Goal: Task Accomplishment & Management: Use online tool/utility

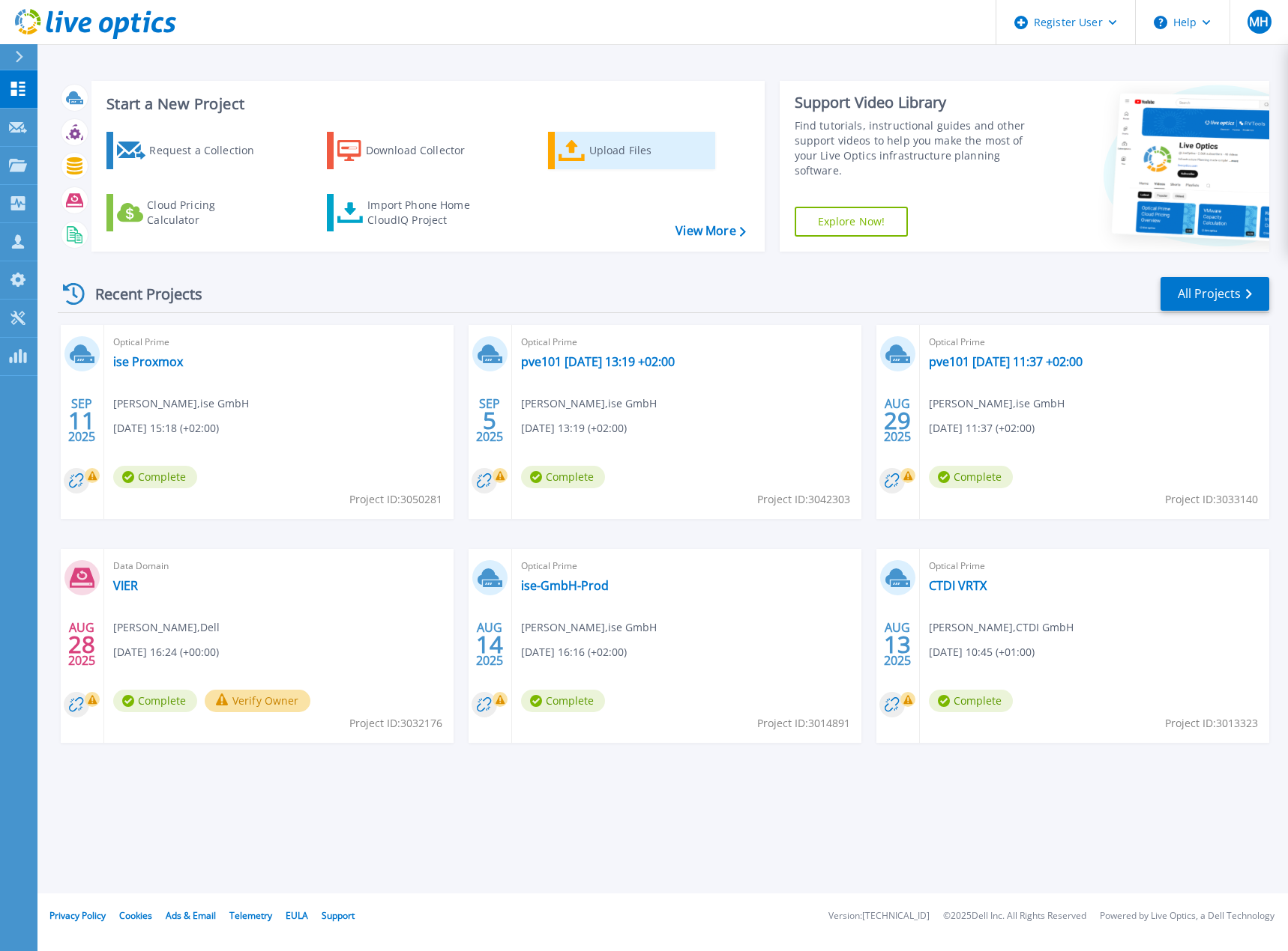
click at [591, 156] on div "Upload Files" at bounding box center [649, 151] width 120 height 30
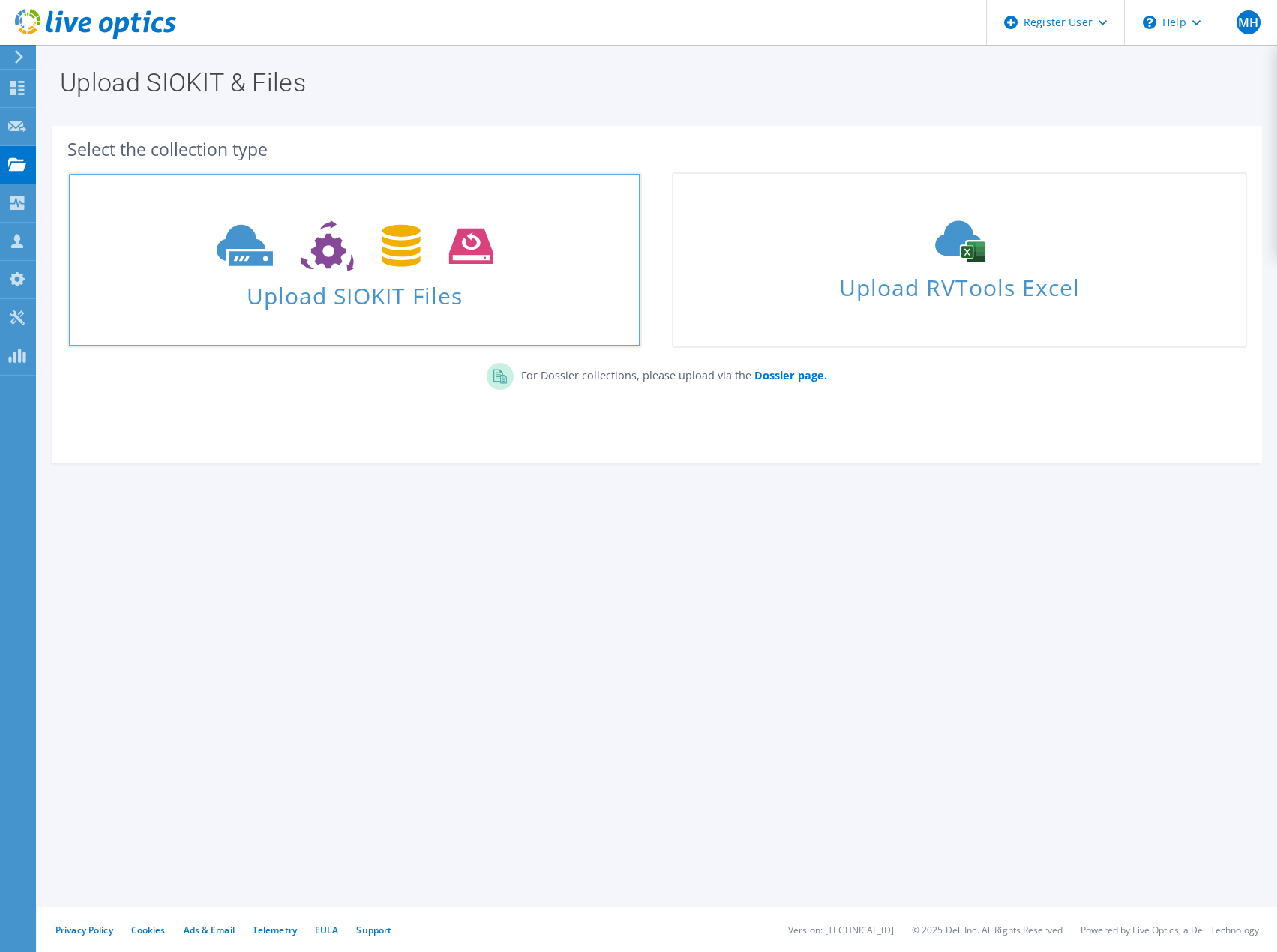
click at [380, 264] on icon at bounding box center [355, 246] width 277 height 51
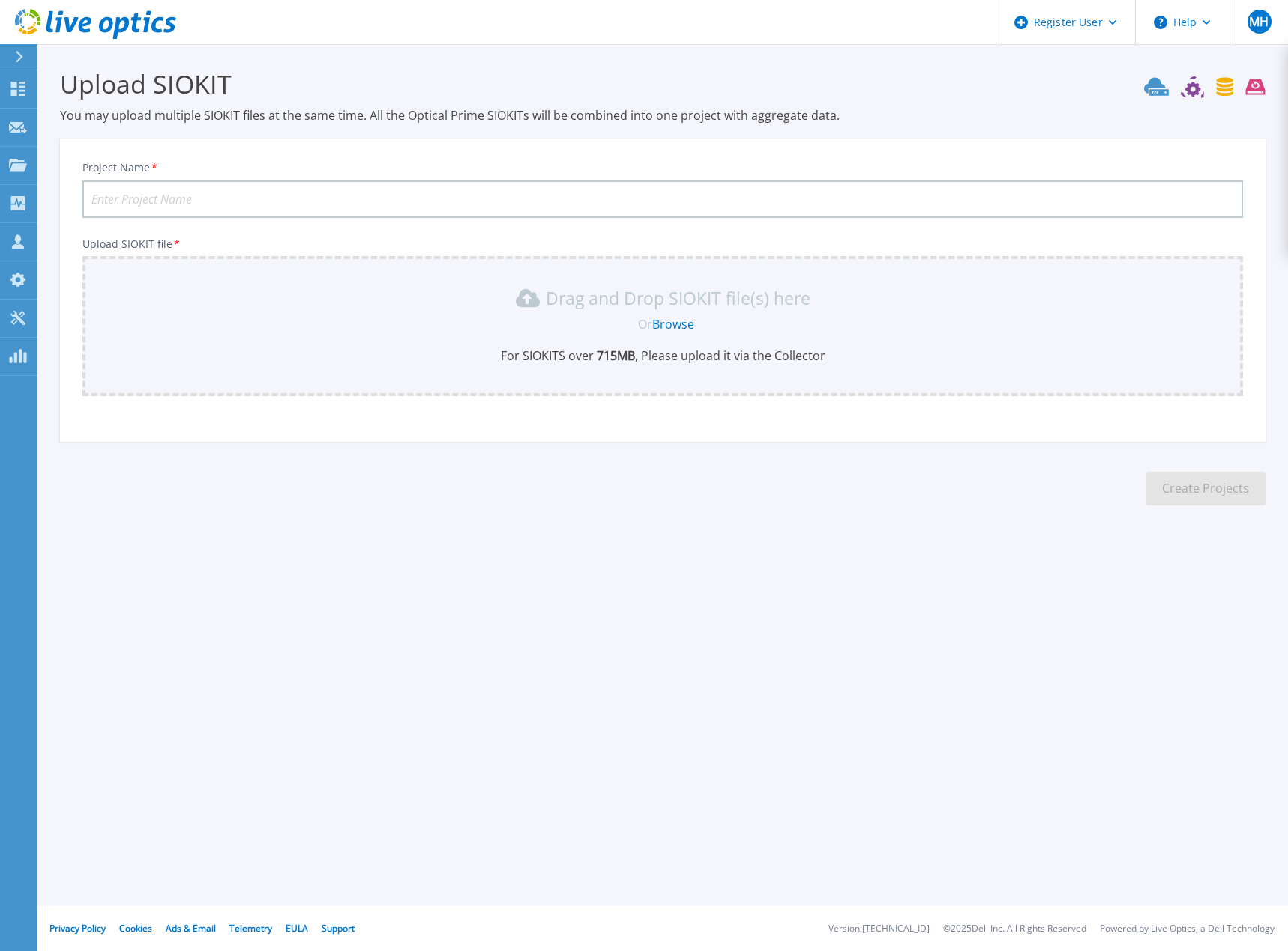
click at [148, 196] on input "Project Name *" at bounding box center [662, 199] width 1160 height 37
click at [231, 189] on input "Mitsubishi Polyester" at bounding box center [662, 199] width 1160 height 37
paste input "vc.mfe-itce"
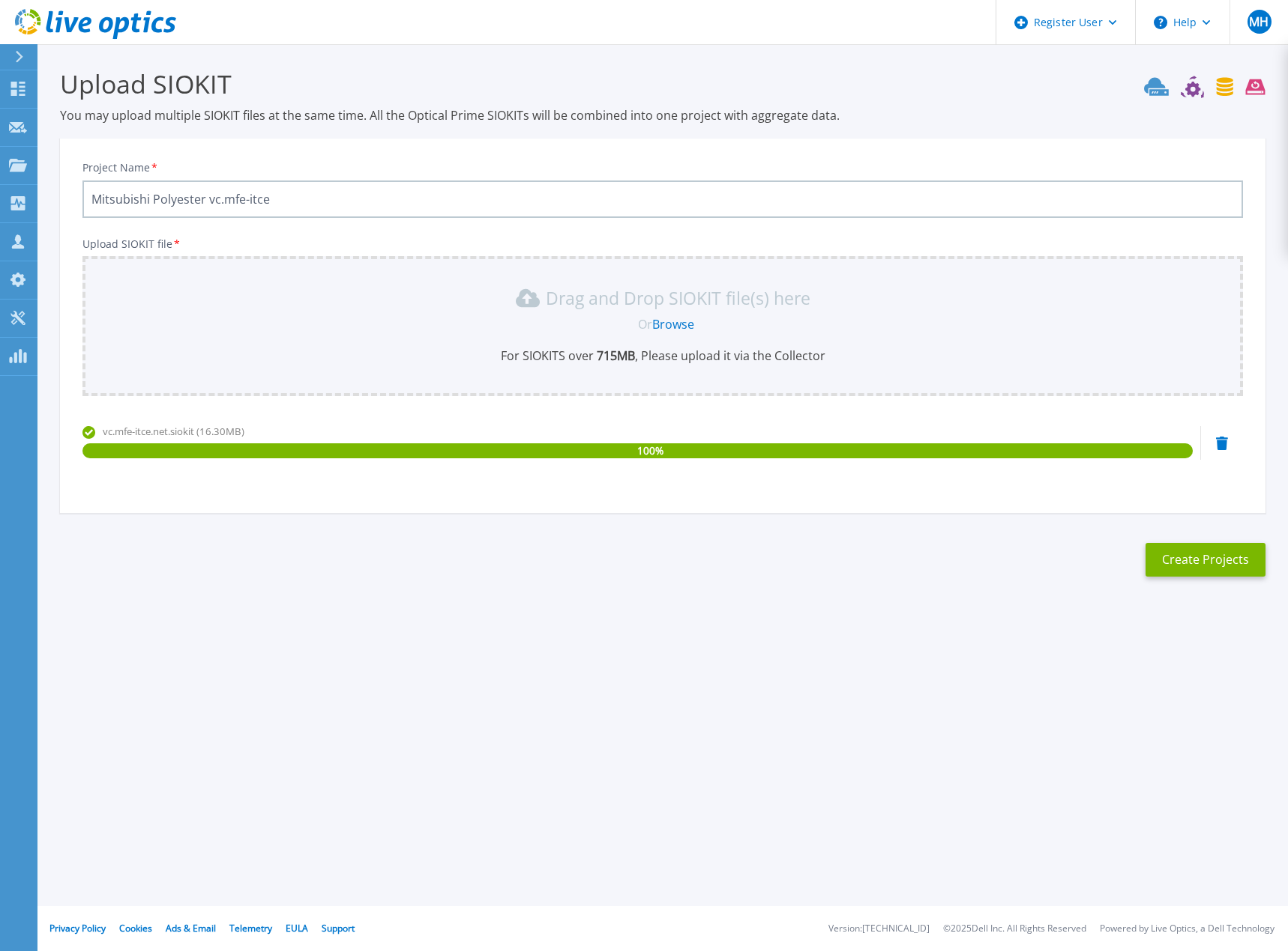
click at [300, 192] on input "Mitsubishi Polyester vc.mfe-itce" at bounding box center [662, 199] width 1160 height 37
drag, startPoint x: 206, startPoint y: 200, endPoint x: 399, endPoint y: 212, distance: 193.4
click at [399, 212] on input "Mitsubishi Polyester vc.mfe-itce" at bounding box center [662, 199] width 1160 height 37
type input "Mitsubishi Polyester"
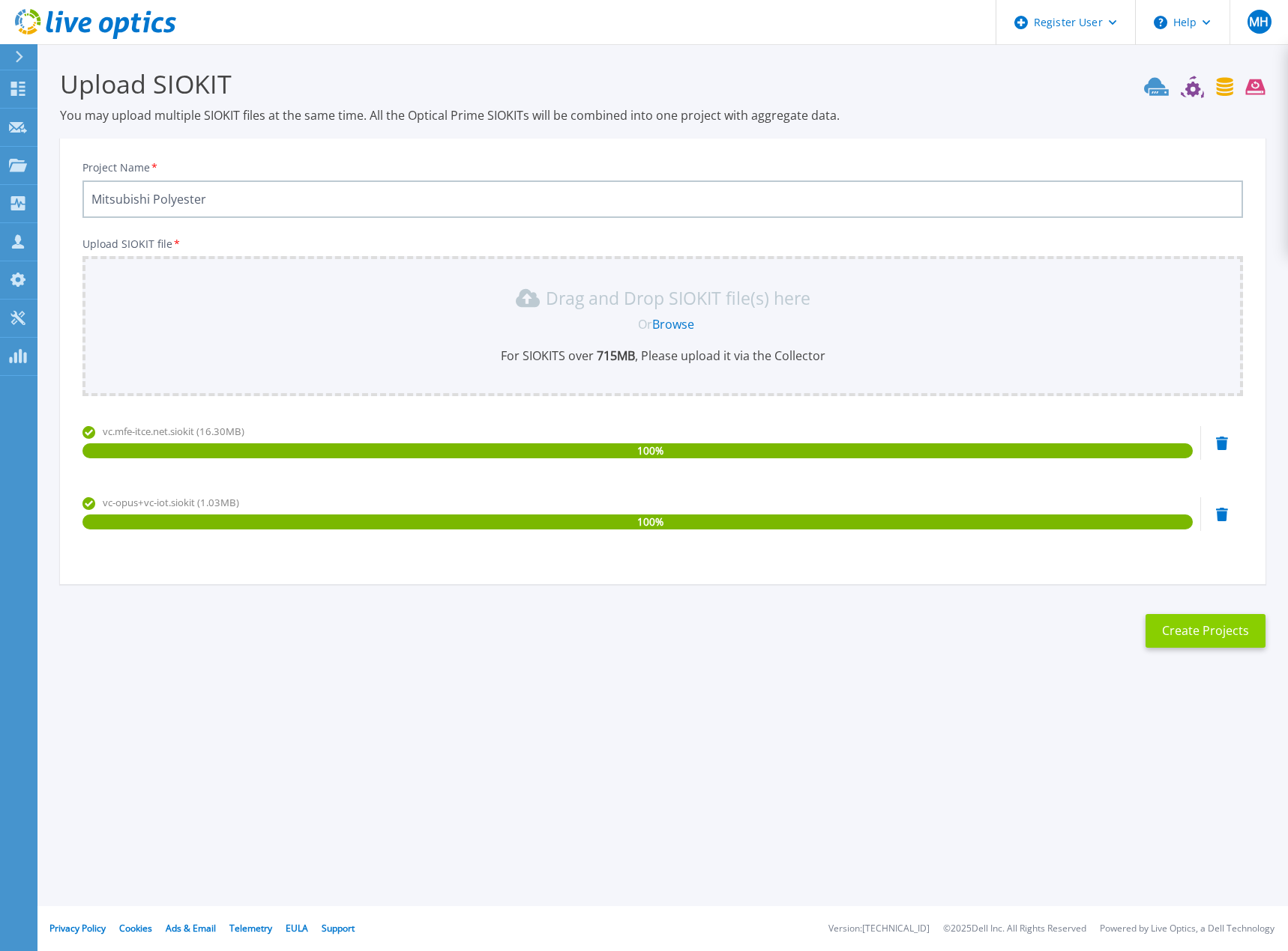
click at [1211, 625] on button "Create Projects" at bounding box center [1205, 631] width 120 height 34
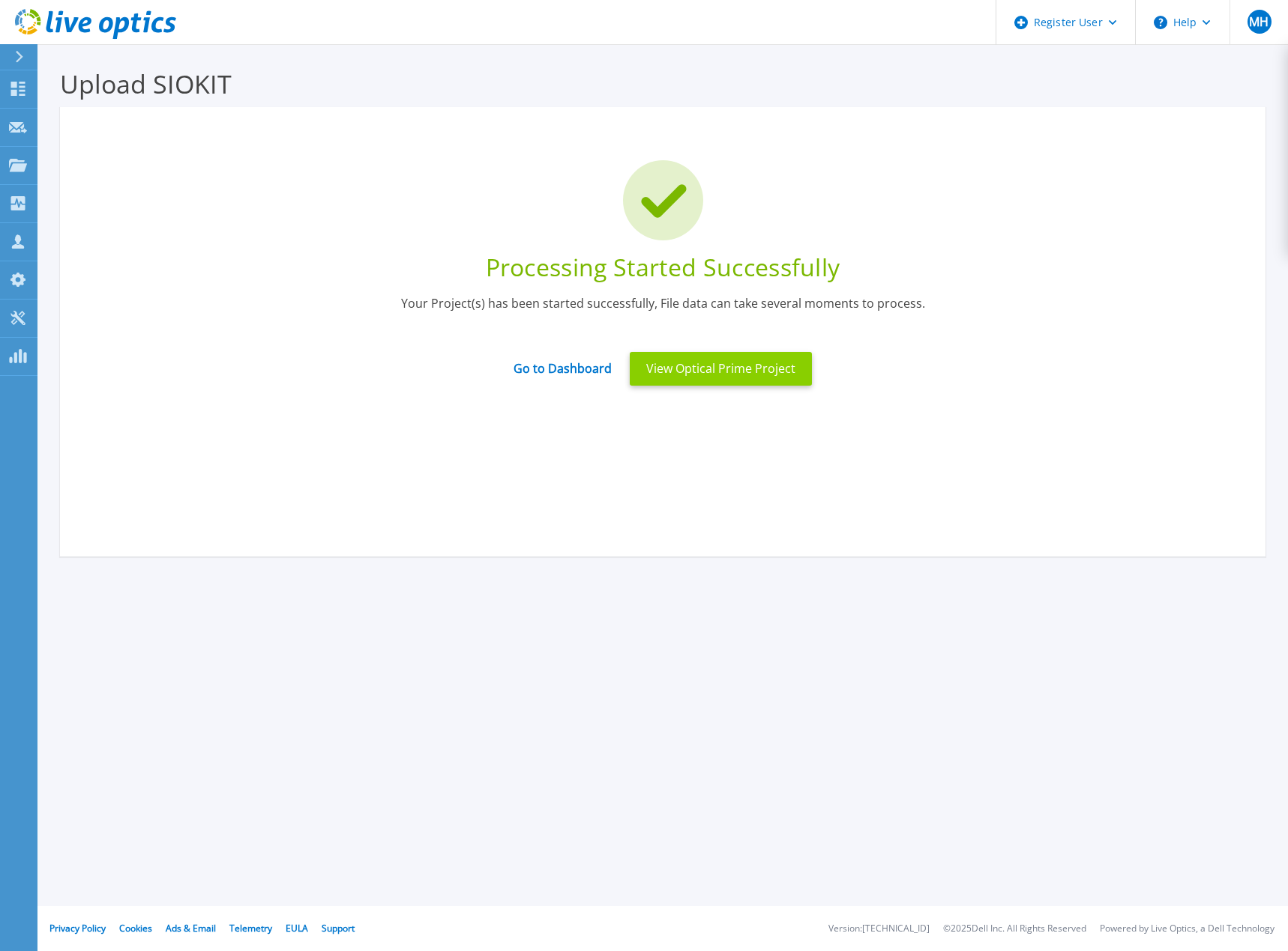
click at [723, 379] on button "View Optical Prime Project" at bounding box center [721, 369] width 182 height 34
